Goal: Navigation & Orientation: Understand site structure

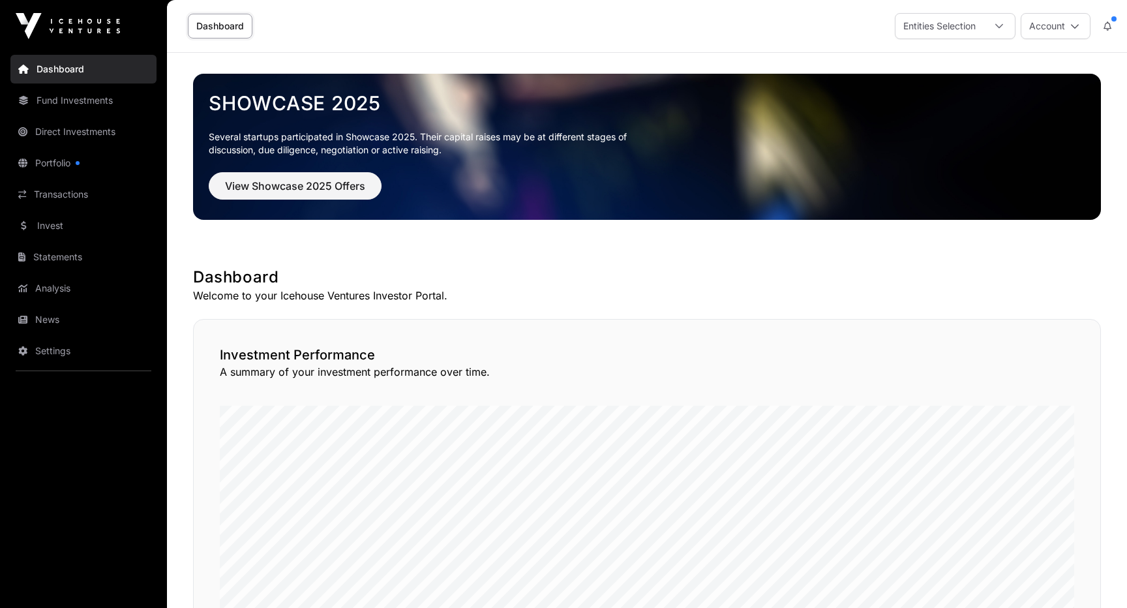
click at [50, 164] on link "Portfolio" at bounding box center [83, 163] width 146 height 29
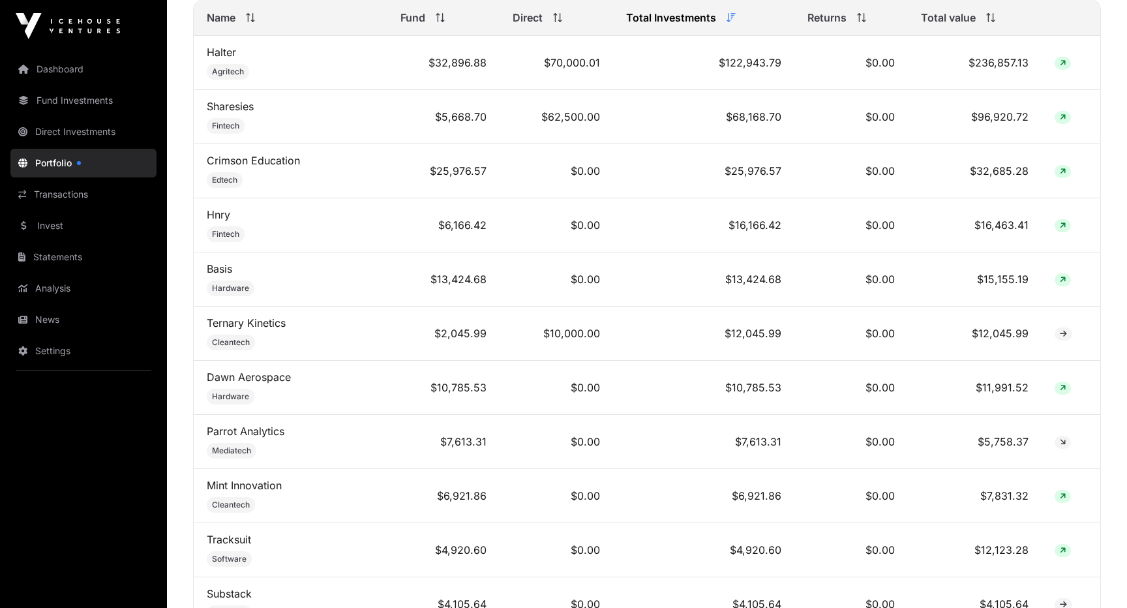
scroll to position [609, 0]
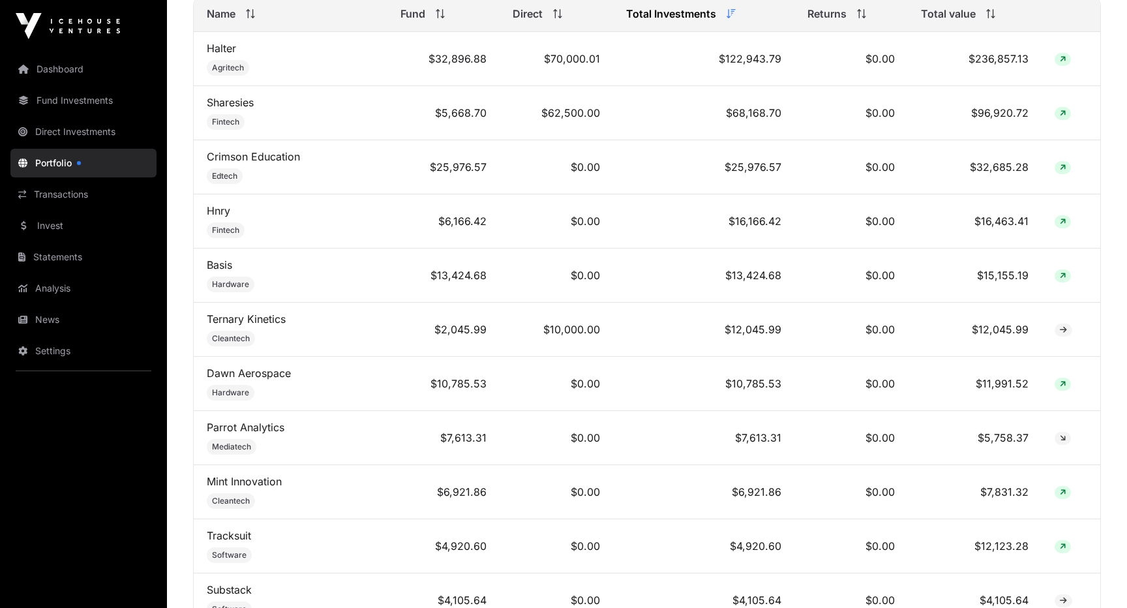
click at [110, 133] on link "Direct Investments" at bounding box center [83, 131] width 146 height 29
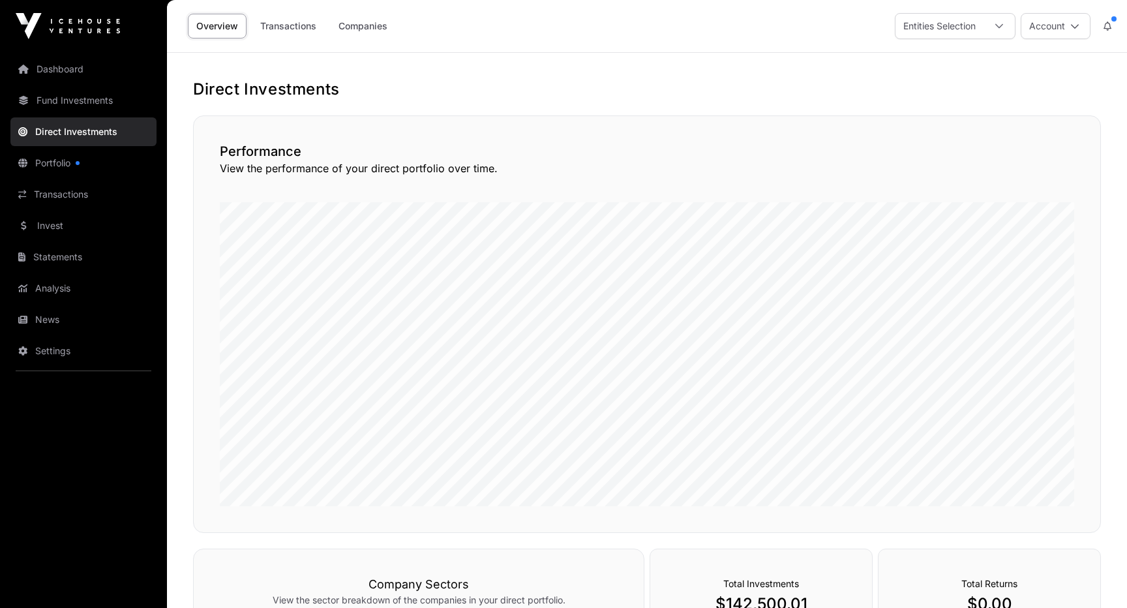
click at [308, 37] on link "Transactions" at bounding box center [288, 26] width 73 height 25
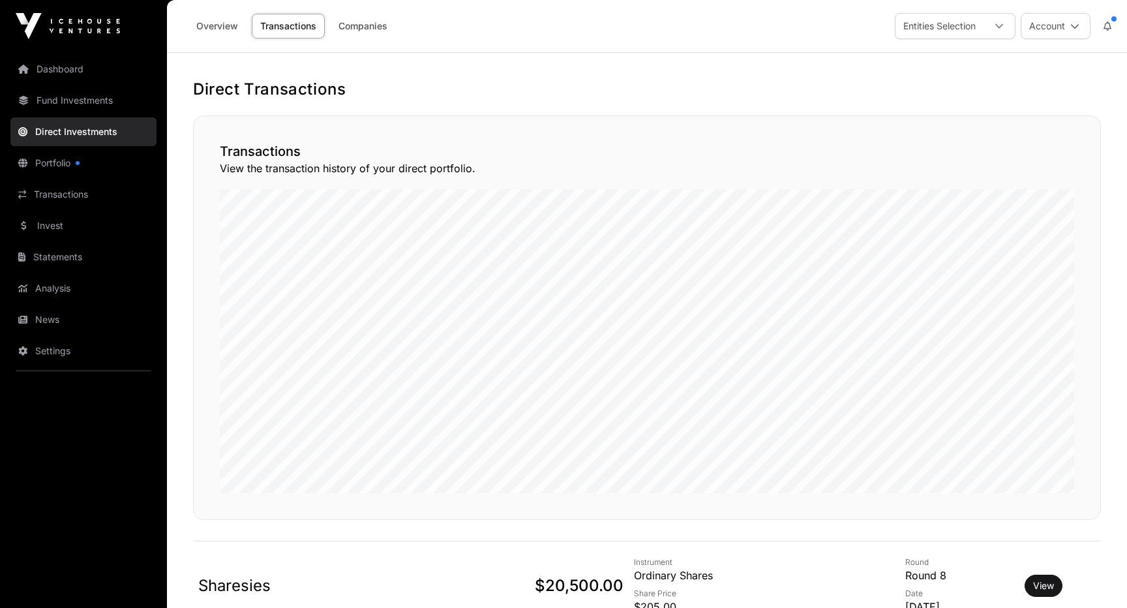
click at [237, 29] on link "Overview" at bounding box center [217, 26] width 59 height 25
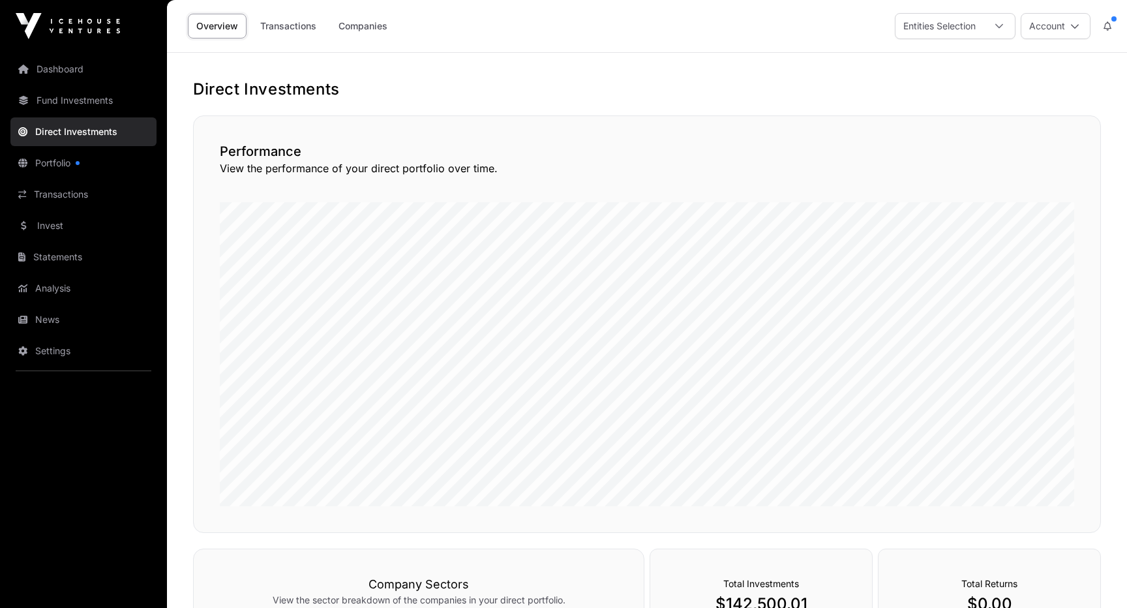
click at [372, 23] on link "Companies" at bounding box center [363, 26] width 66 height 25
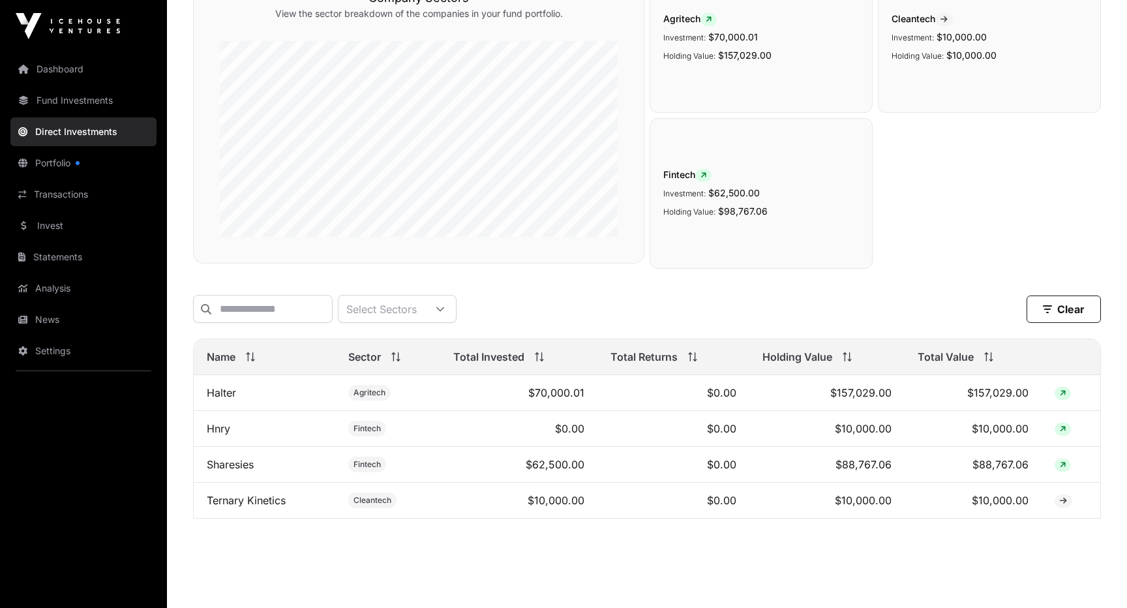
scroll to position [175, 0]
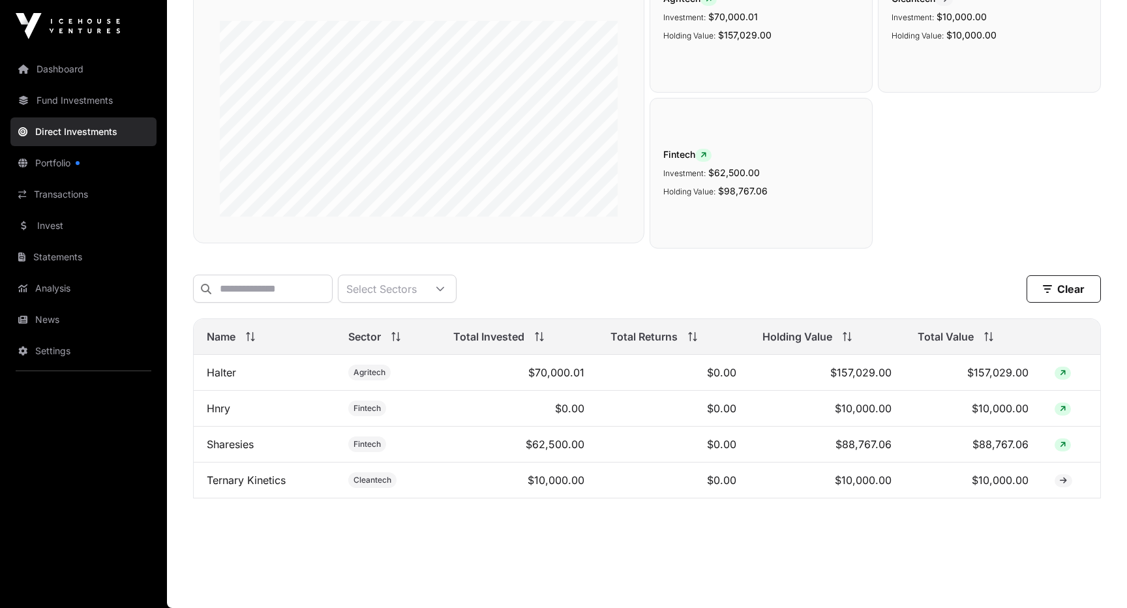
click at [67, 164] on link "Portfolio" at bounding box center [83, 163] width 146 height 29
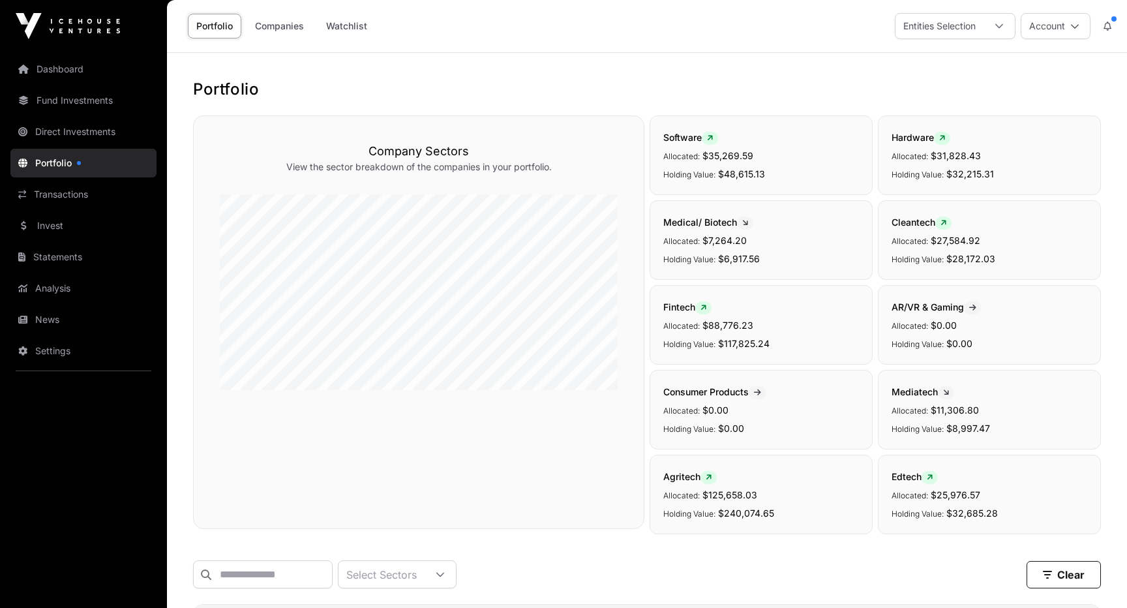
click at [1110, 26] on icon at bounding box center [1108, 26] width 8 height 9
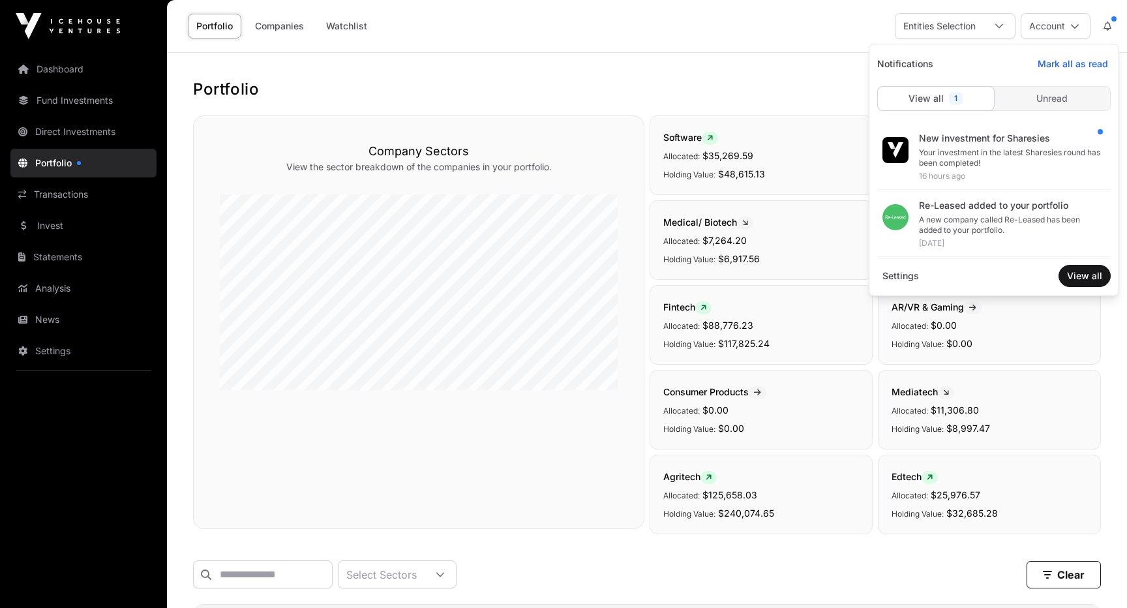
click at [1000, 175] on div "16 hours ago" at bounding box center [1009, 176] width 181 height 10
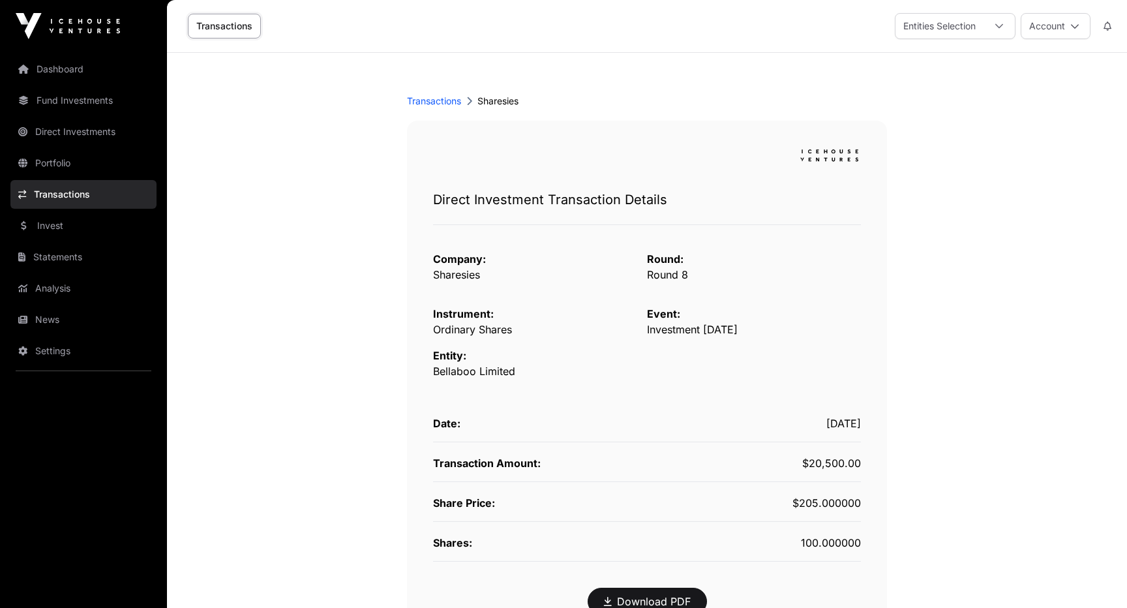
click at [72, 74] on link "Dashboard" at bounding box center [83, 69] width 146 height 29
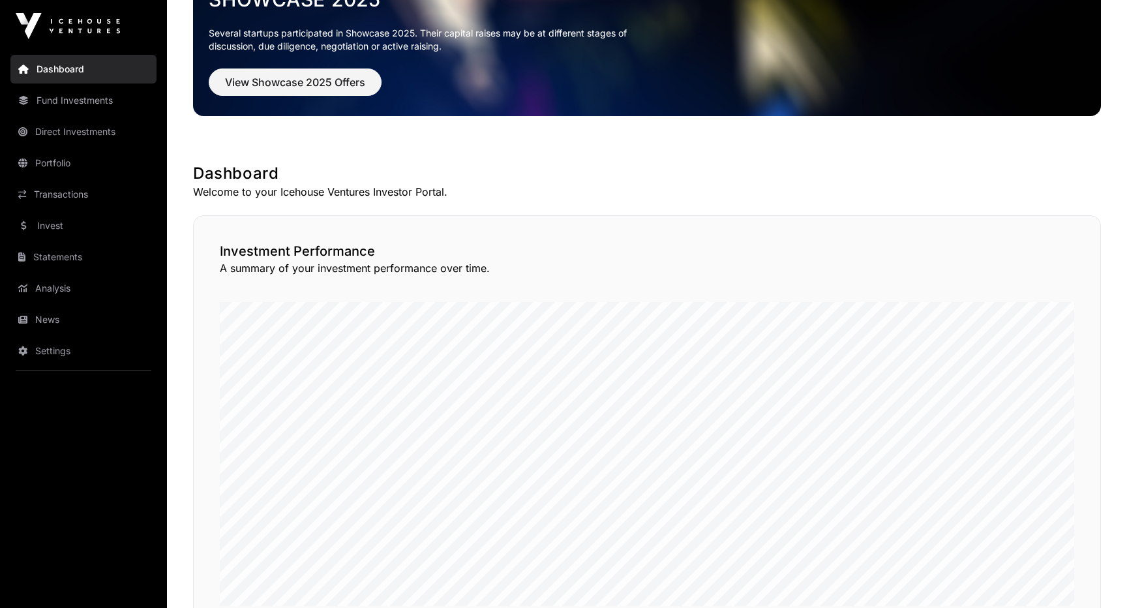
scroll to position [108, 0]
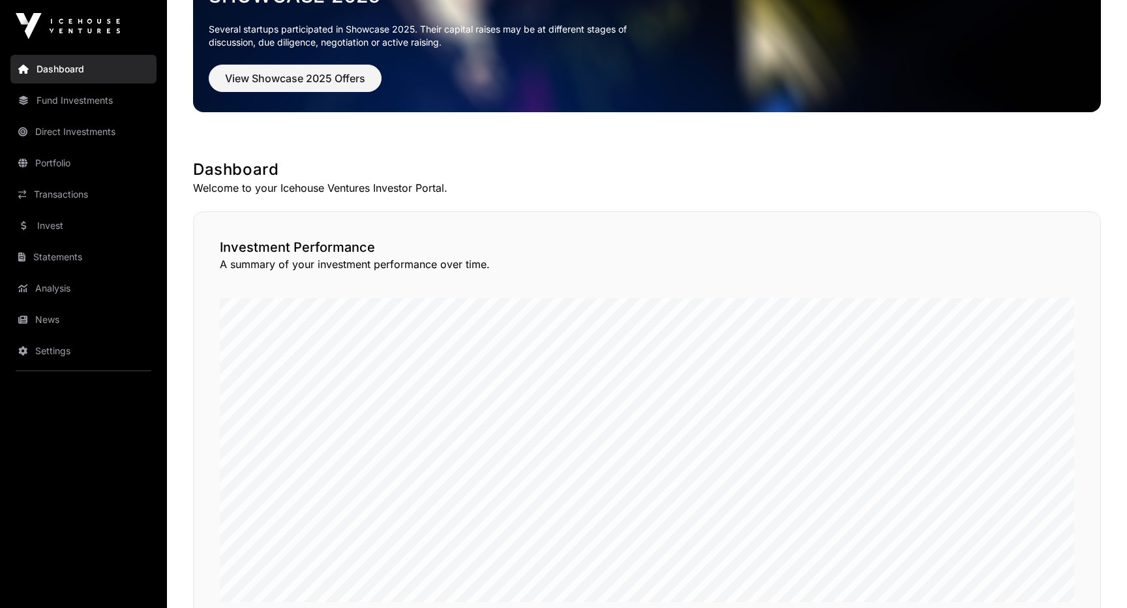
click at [76, 288] on link "Analysis" at bounding box center [83, 288] width 146 height 29
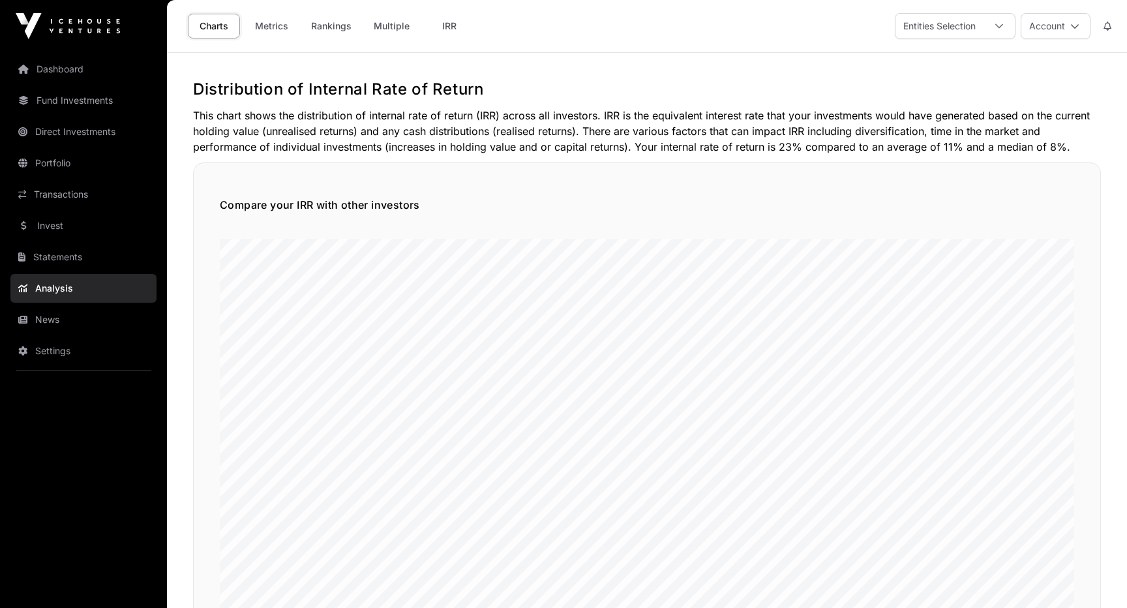
click at [270, 29] on link "Metrics" at bounding box center [271, 26] width 52 height 25
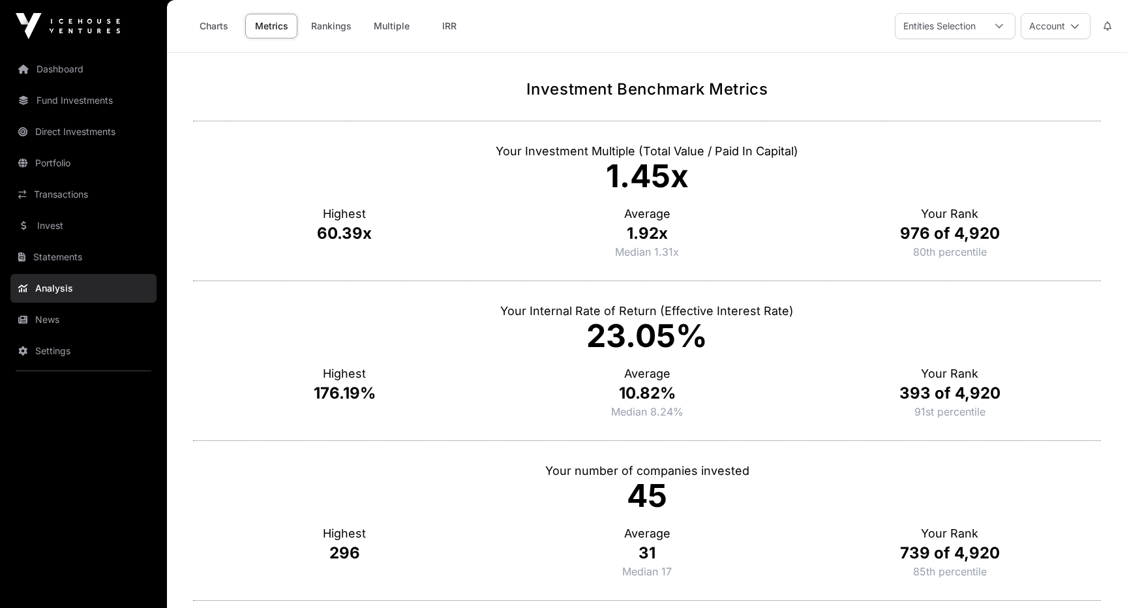
click at [410, 23] on link "Multiple" at bounding box center [391, 26] width 53 height 25
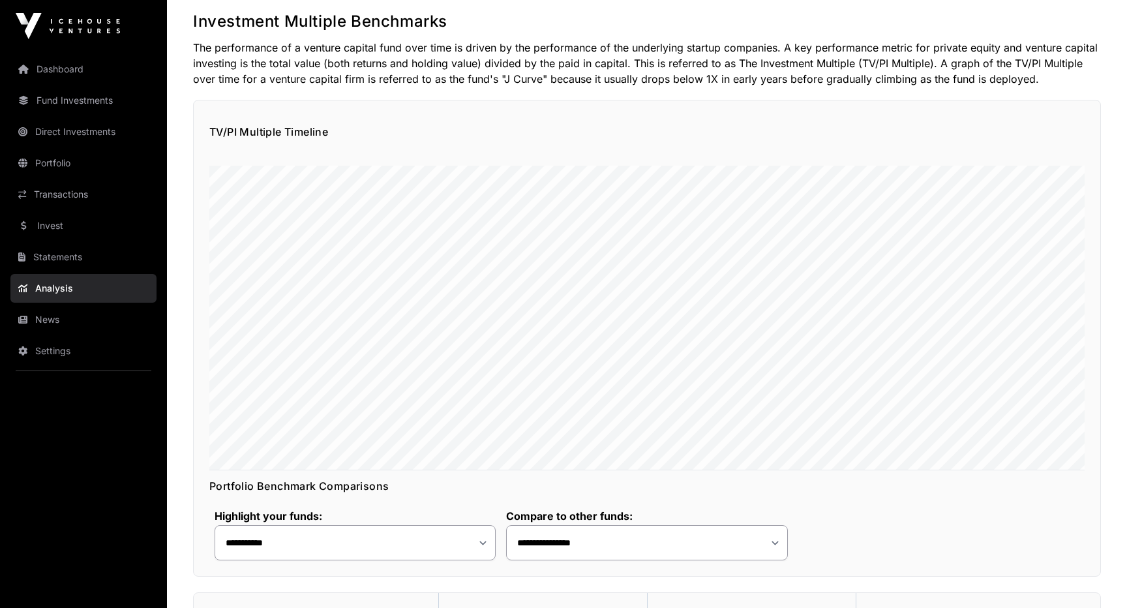
scroll to position [74, 0]
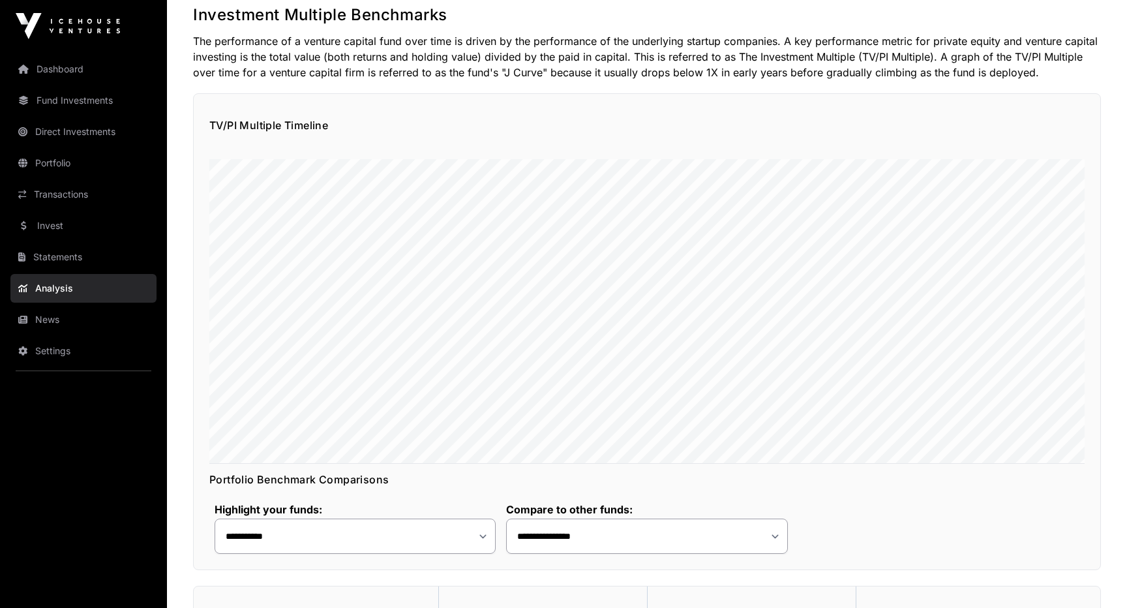
click at [61, 78] on link "Dashboard" at bounding box center [83, 69] width 146 height 29
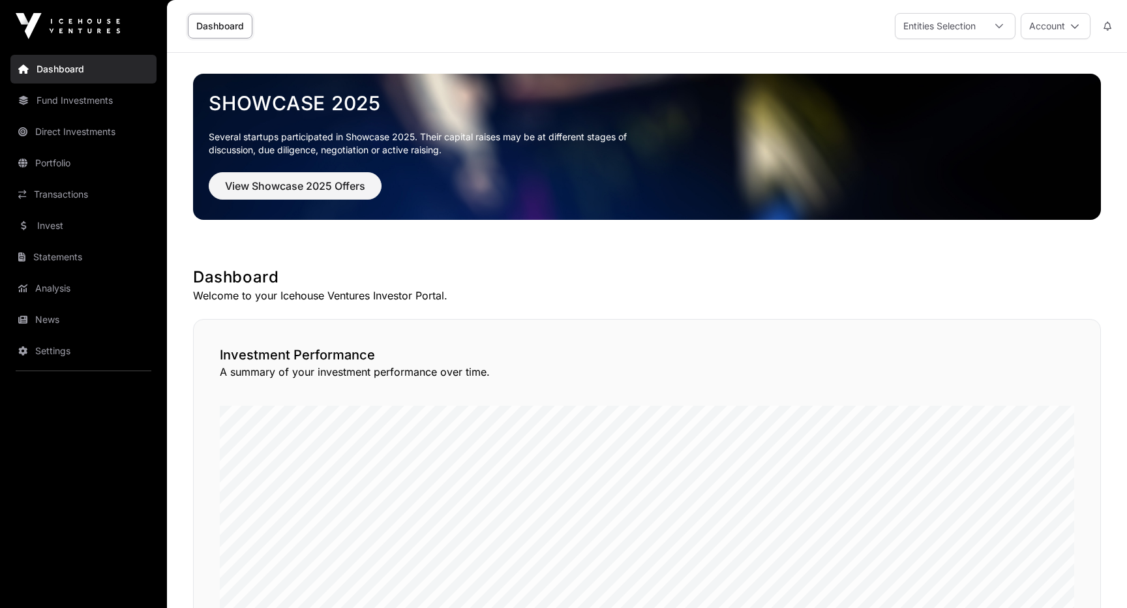
click at [222, 25] on link "Dashboard" at bounding box center [220, 26] width 65 height 25
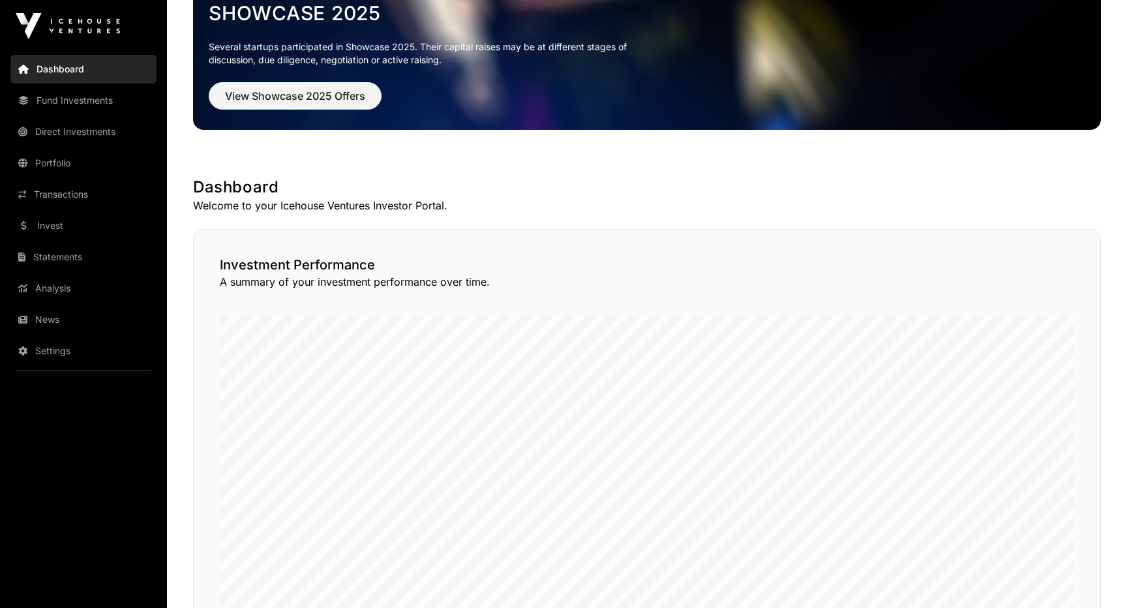
scroll to position [91, 0]
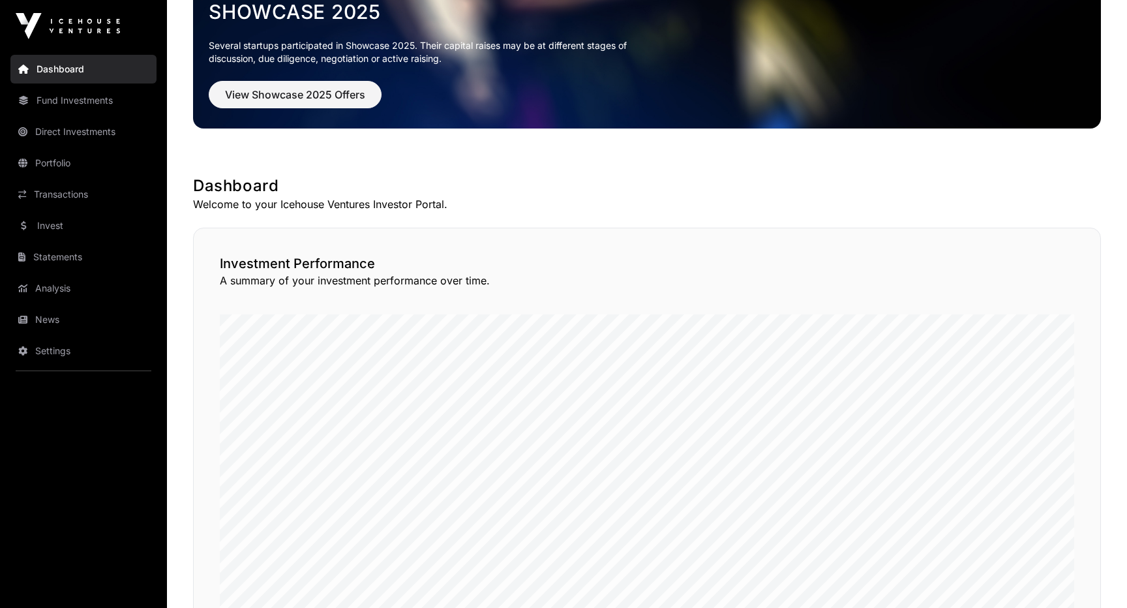
click at [67, 293] on link "Analysis" at bounding box center [83, 288] width 146 height 29
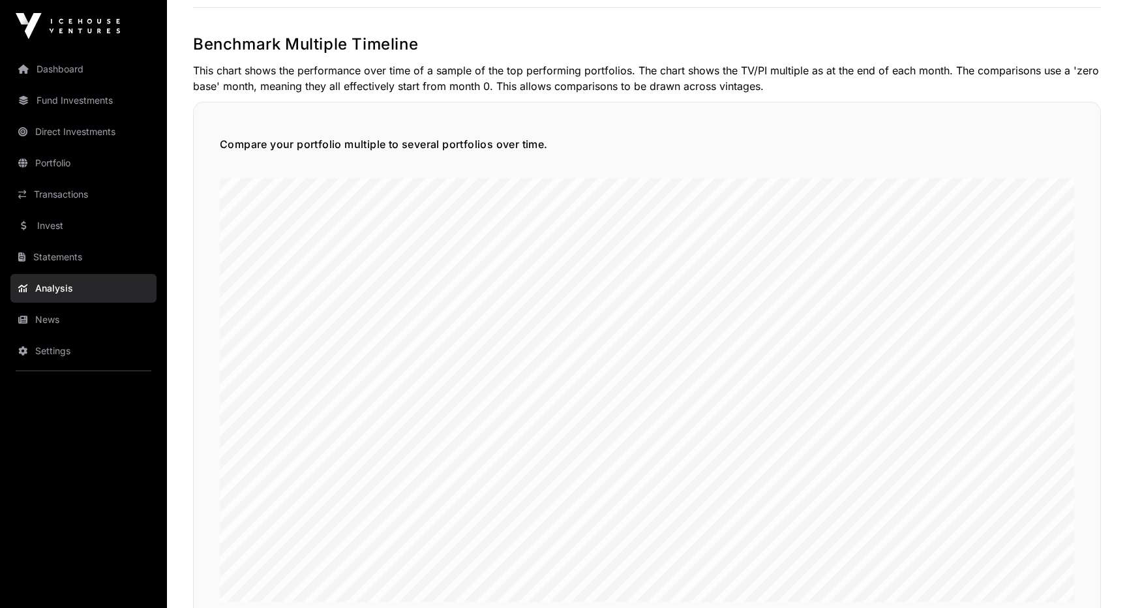
scroll to position [3034, 0]
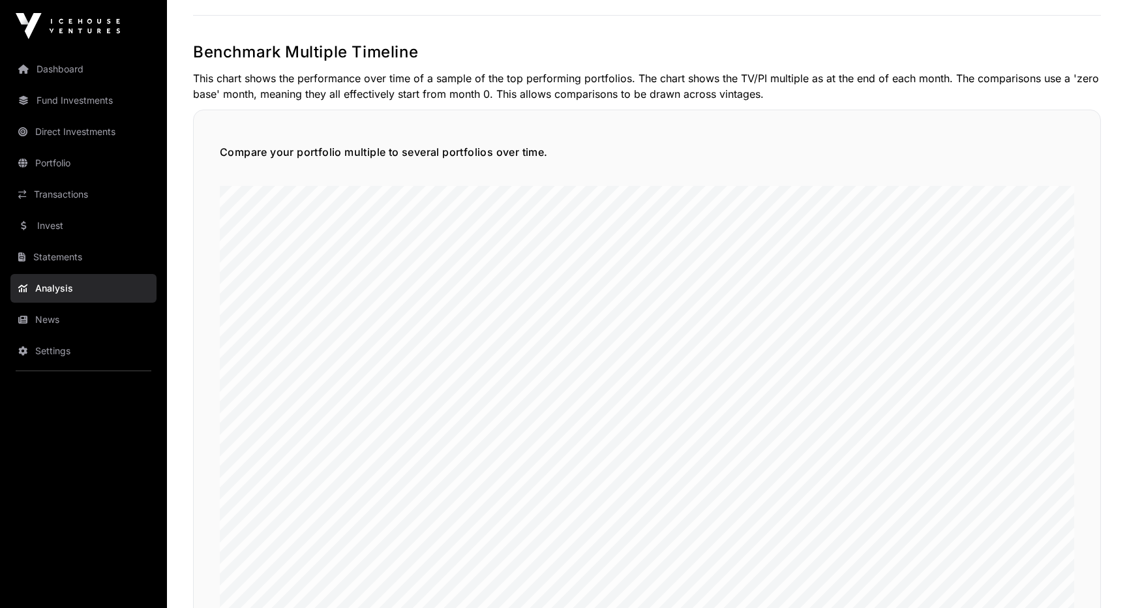
click at [89, 323] on link "News" at bounding box center [83, 319] width 146 height 29
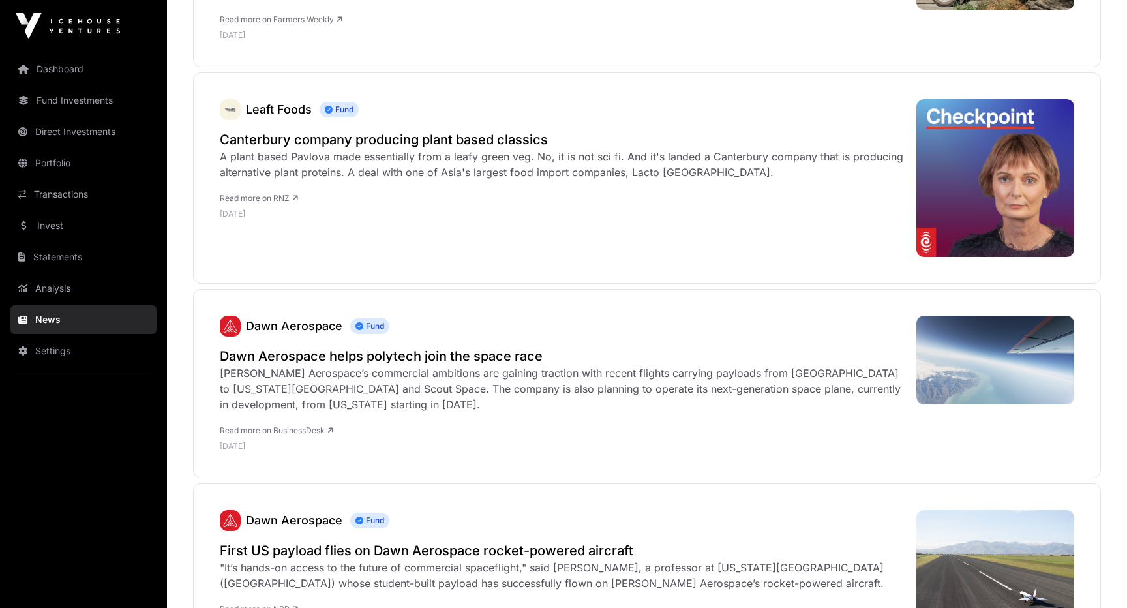
scroll to position [900, 0]
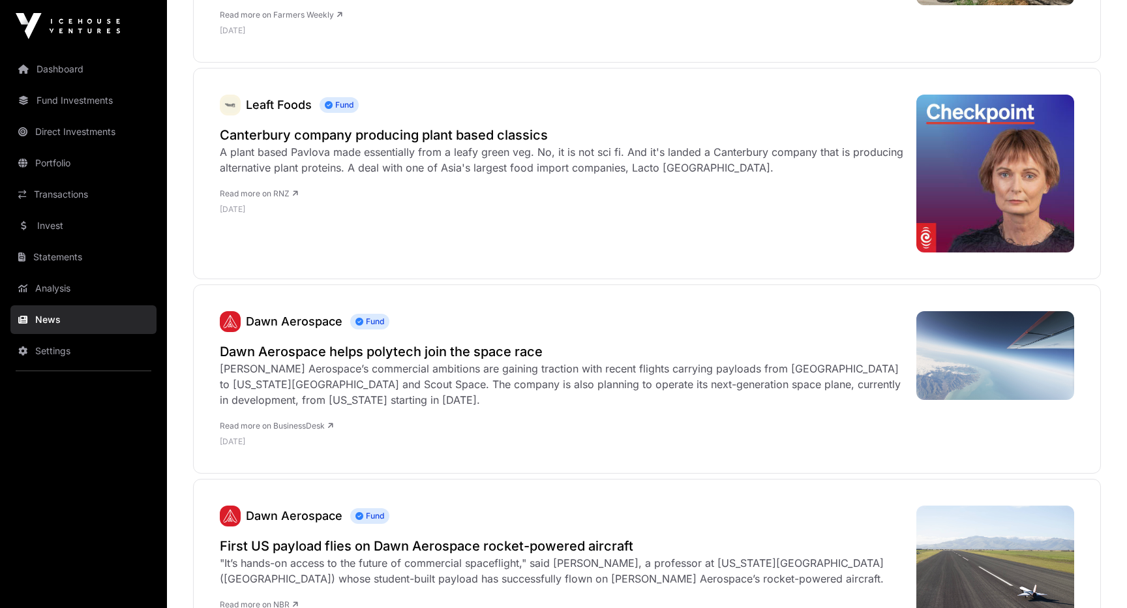
click at [83, 226] on link "Invest" at bounding box center [83, 225] width 146 height 29
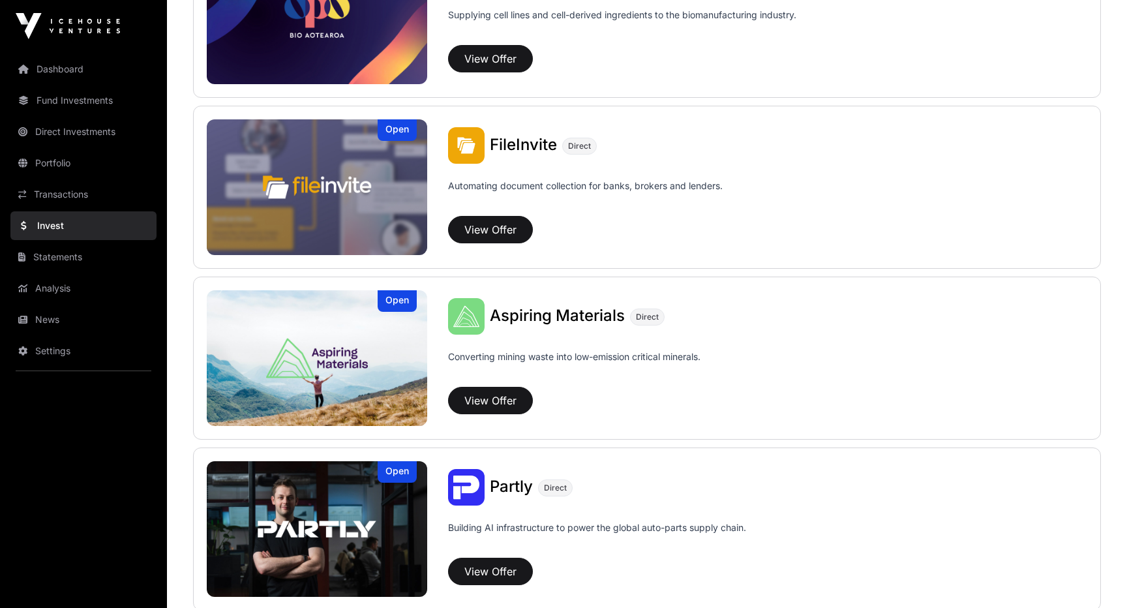
scroll to position [748, 0]
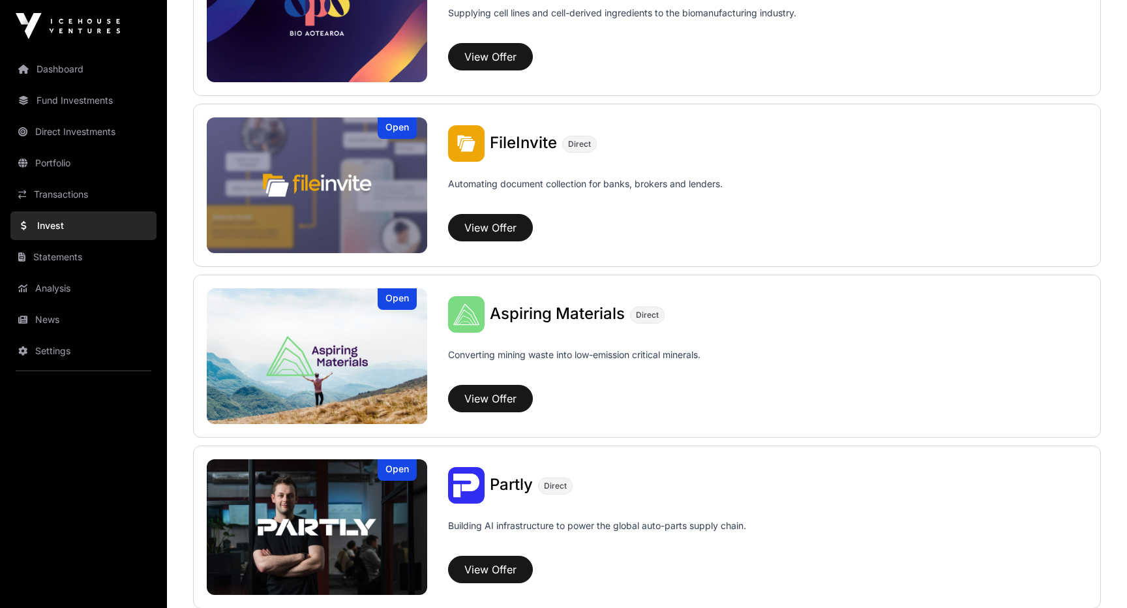
click at [82, 79] on link "Dashboard" at bounding box center [83, 69] width 146 height 29
